Goal: Check status: Check status

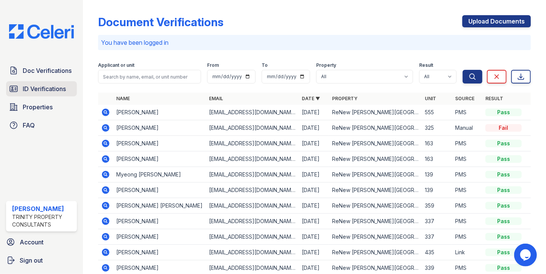
click at [54, 84] on span "ID Verifications" at bounding box center [44, 88] width 43 height 9
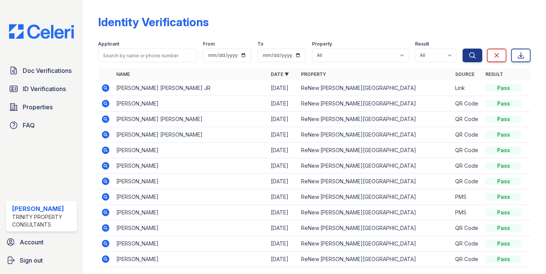
click at [105, 89] on icon at bounding box center [105, 87] width 9 height 9
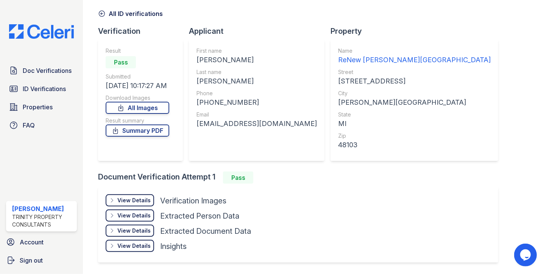
scroll to position [54, 0]
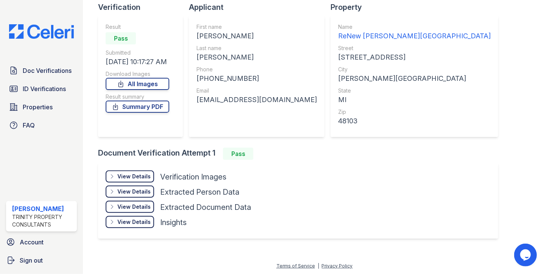
click at [139, 175] on div "View Details" at bounding box center [133, 176] width 33 height 8
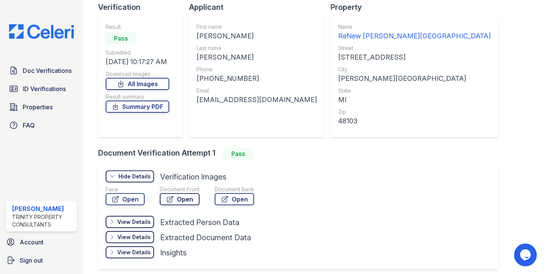
click at [184, 199] on link "Open" at bounding box center [180, 199] width 40 height 12
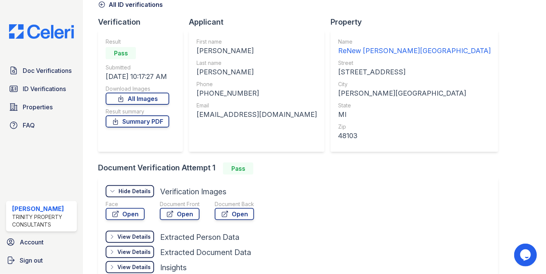
scroll to position [0, 0]
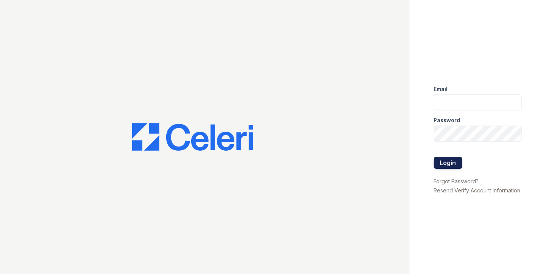
type input "bbowman@trinity-pm.com"
click at [449, 163] on button "Login" at bounding box center [448, 162] width 28 height 12
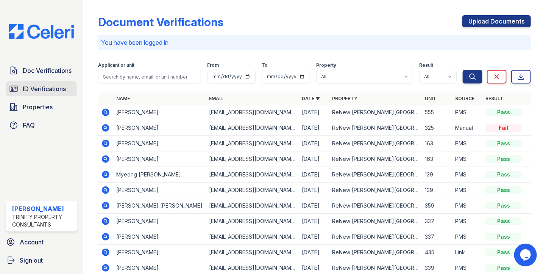
click at [52, 92] on span "ID Verifications" at bounding box center [44, 88] width 43 height 9
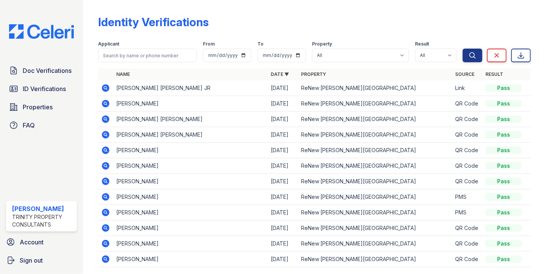
click at [105, 89] on icon at bounding box center [106, 88] width 8 height 8
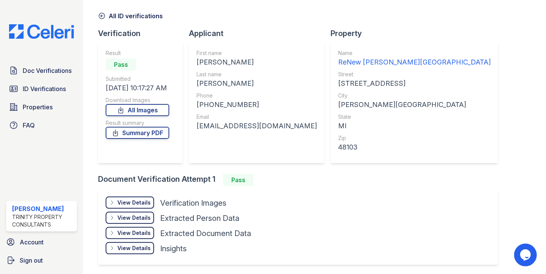
scroll to position [54, 0]
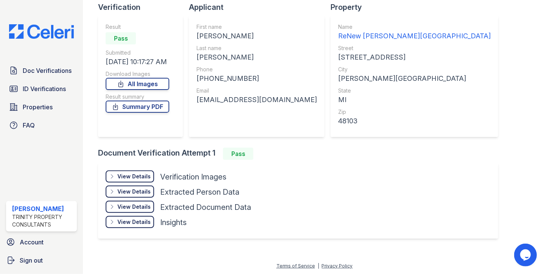
click at [131, 191] on div "View Details" at bounding box center [133, 192] width 33 height 8
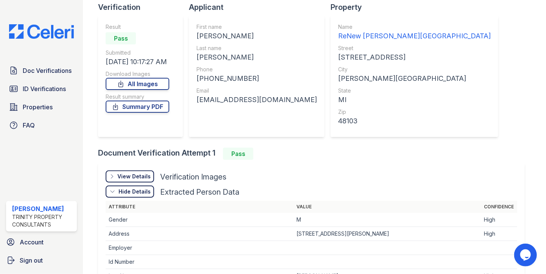
click at [132, 191] on div "Hide Details" at bounding box center [135, 192] width 32 height 8
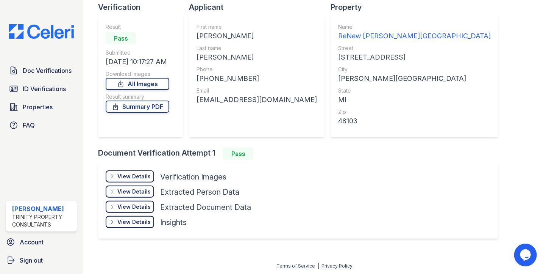
click at [127, 177] on div "View Details" at bounding box center [133, 176] width 33 height 8
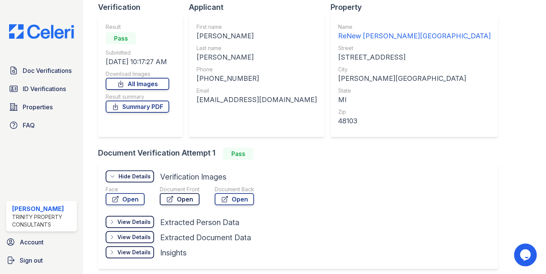
click at [188, 199] on link "Open" at bounding box center [180, 199] width 40 height 12
